Goal: Check status: Check status

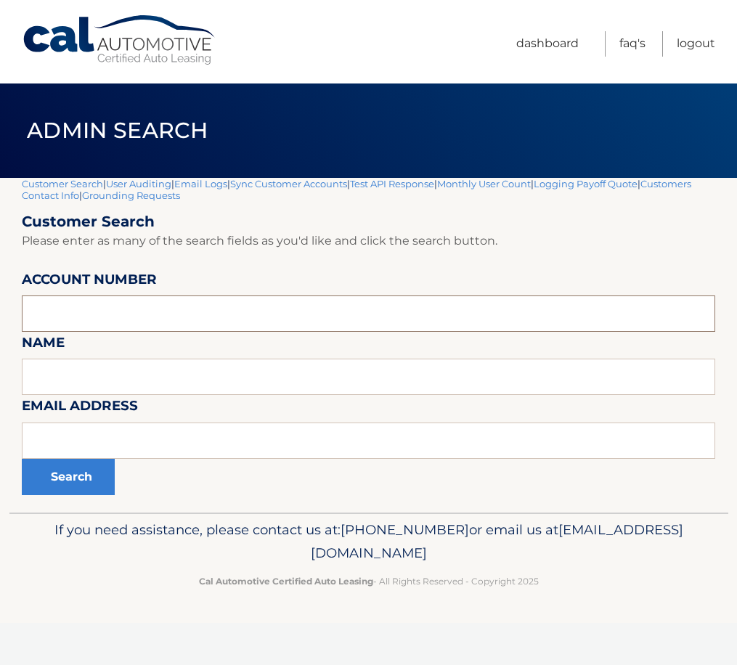
click at [84, 309] on input "text" at bounding box center [368, 314] width 693 height 36
paste input "44455739150"
type input "44455739150"
click at [70, 473] on button "Search" at bounding box center [68, 477] width 93 height 36
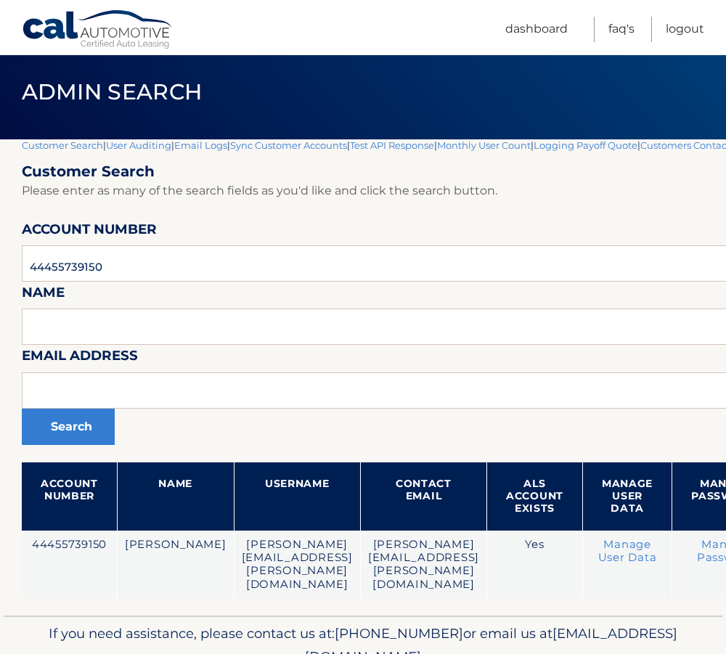
scroll to position [73, 0]
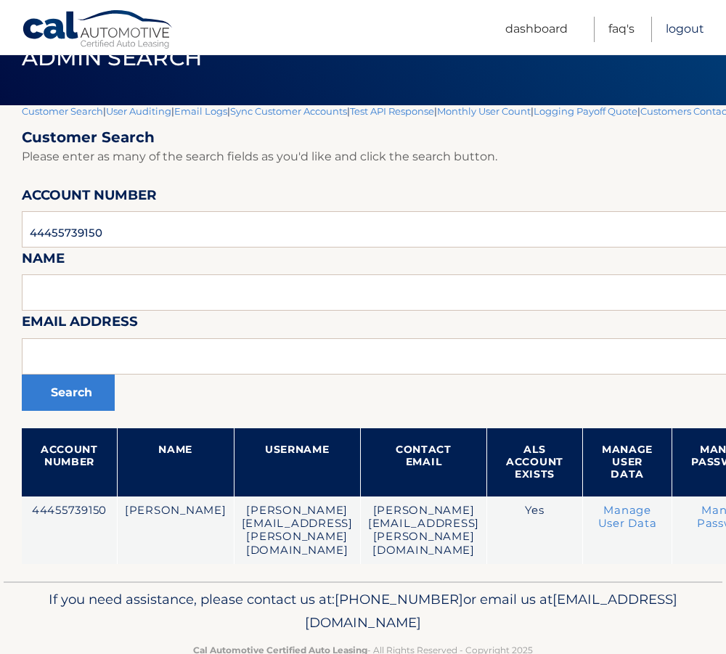
click at [698, 35] on link "Logout" at bounding box center [685, 29] width 38 height 25
